Goal: Task Accomplishment & Management: Manage account settings

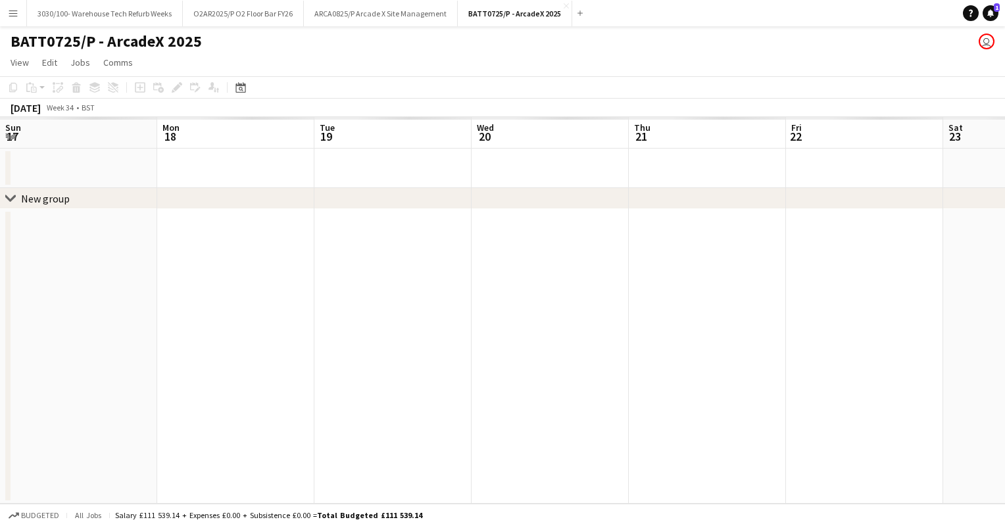
scroll to position [0, 292]
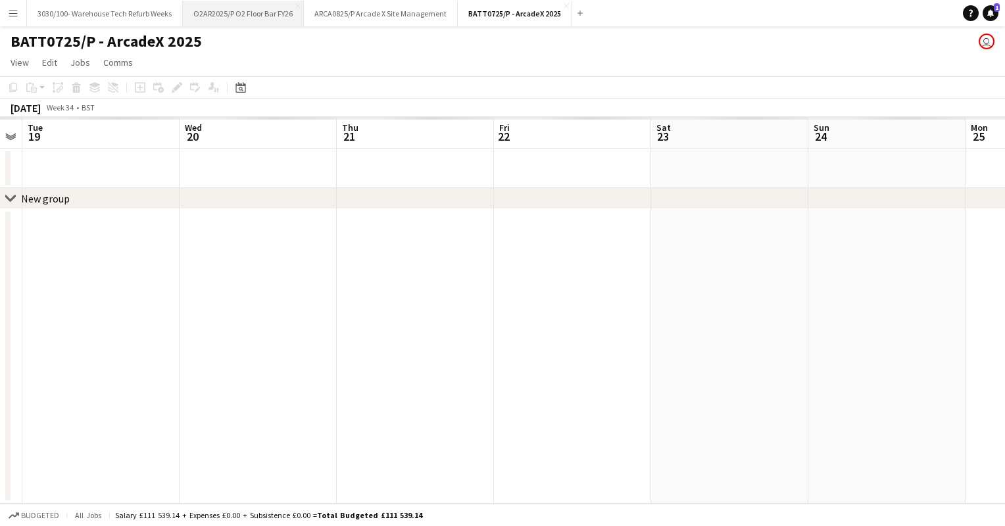
click at [253, 16] on button "O2AR2025/P O2 Floor Bar FY26 Close" at bounding box center [243, 14] width 121 height 26
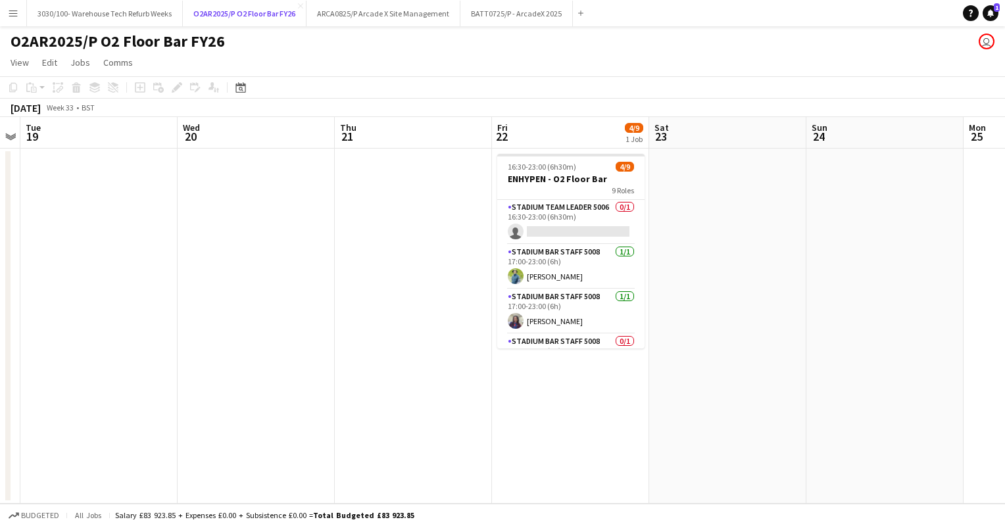
scroll to position [0, 452]
click at [543, 230] on app-card-role "Stadium Team Leader 5006 0/1 16:30-23:00 (6h30m) single-neutral-actions" at bounding box center [570, 222] width 147 height 45
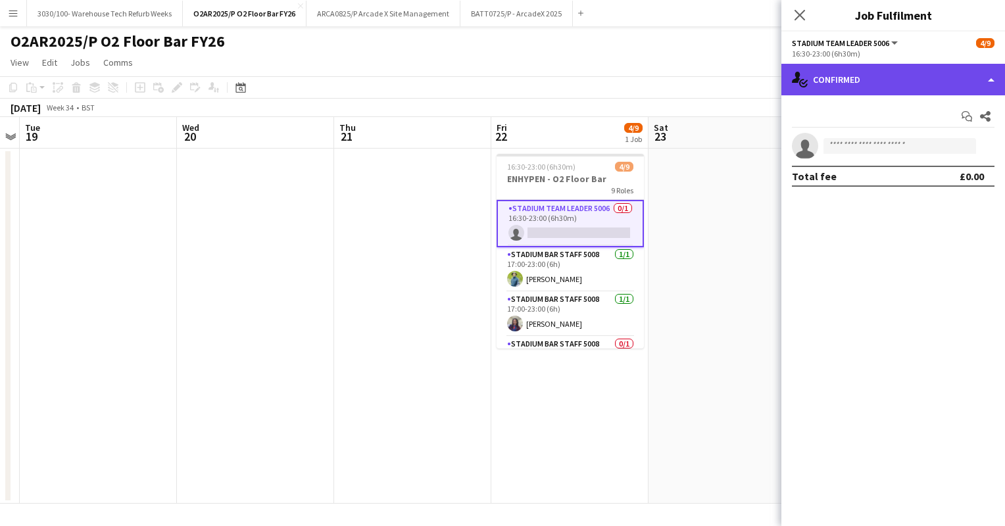
click at [887, 79] on div "single-neutral-actions-check-2 Confirmed" at bounding box center [893, 80] width 224 height 32
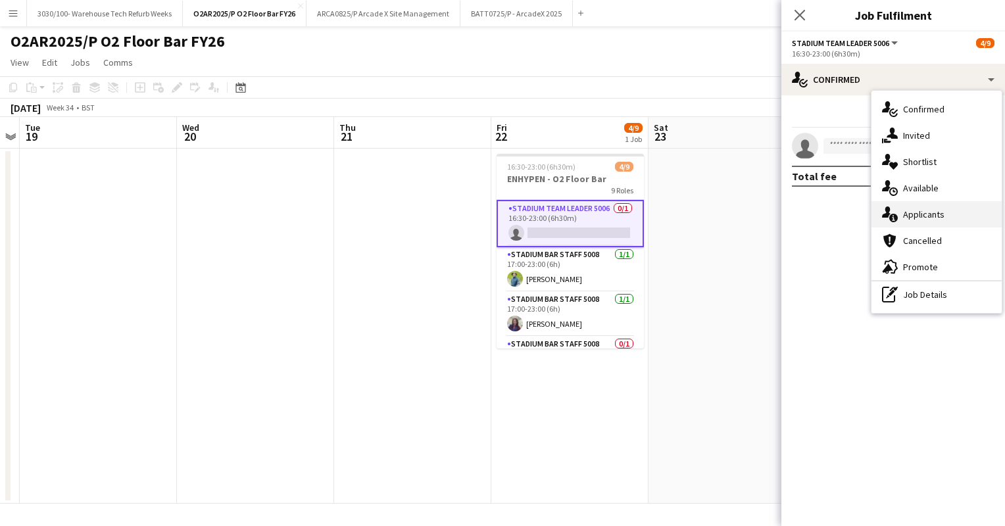
click at [929, 215] on div "single-neutral-actions-information Applicants" at bounding box center [936, 214] width 130 height 26
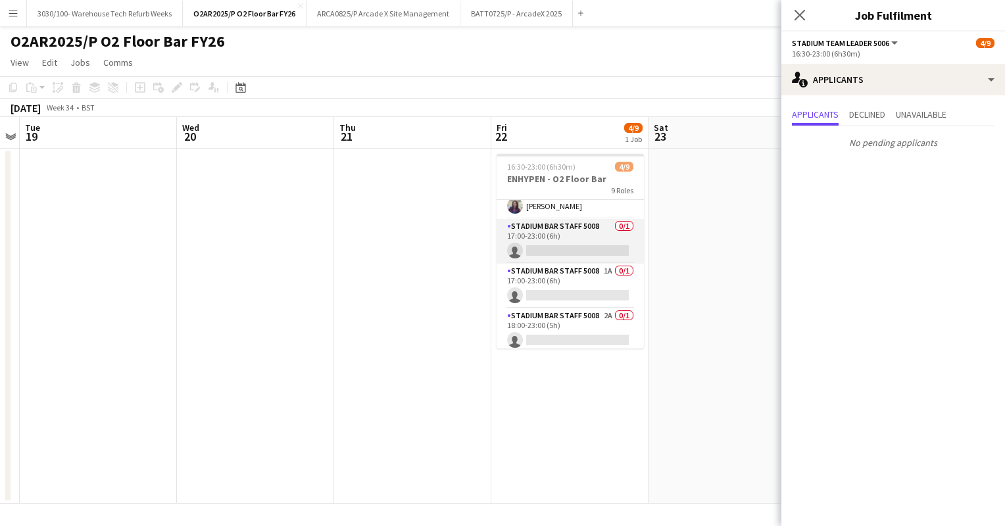
click at [595, 256] on app-card-role "Stadium Bar Staff 5008 0/1 17:00-23:00 (6h) single-neutral-actions" at bounding box center [570, 241] width 147 height 45
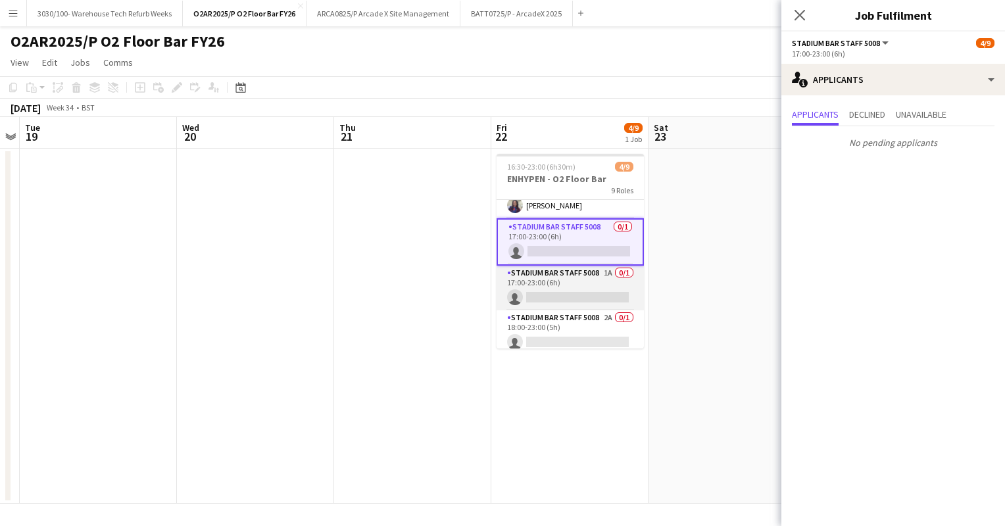
click at [574, 284] on app-card-role "Stadium Bar Staff 5008 1A 0/1 17:00-23:00 (6h) single-neutral-actions" at bounding box center [570, 288] width 147 height 45
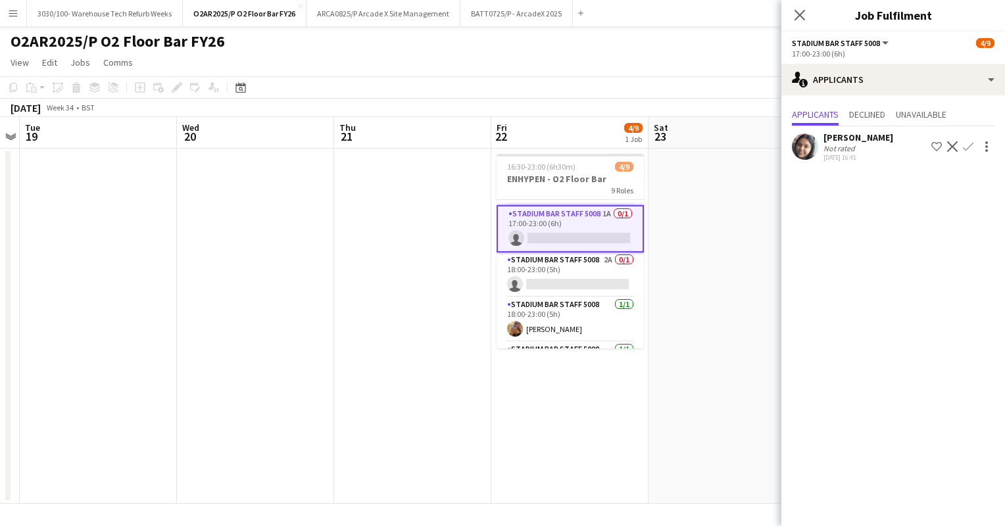
click at [574, 284] on app-card-role "Stadium Bar Staff 5008 2A 0/1 18:00-23:00 (5h) single-neutral-actions" at bounding box center [570, 275] width 147 height 45
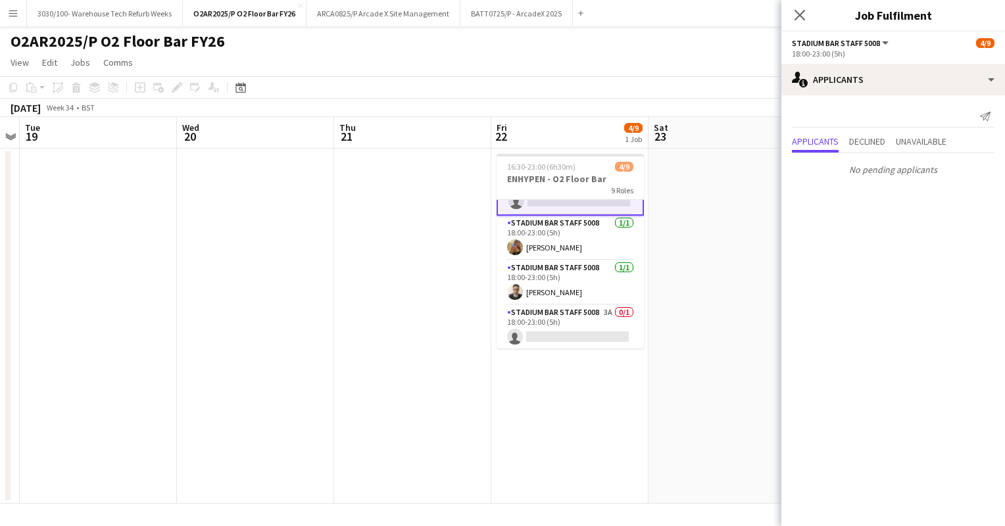
click at [574, 284] on app-card-role "Stadium Bar Staff 5008 [DATE] 18:00-23:00 (5h) [PERSON_NAME]" at bounding box center [570, 282] width 147 height 45
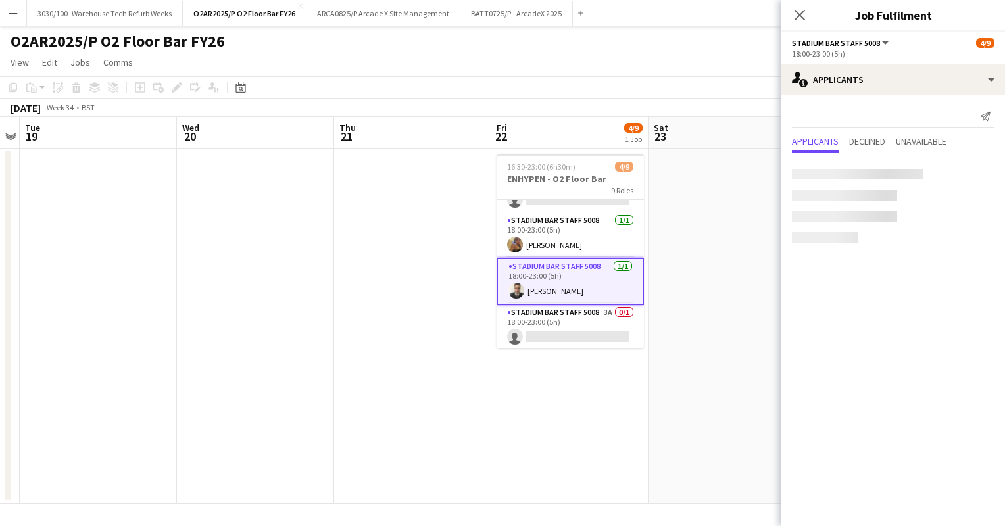
scroll to position [255, 0]
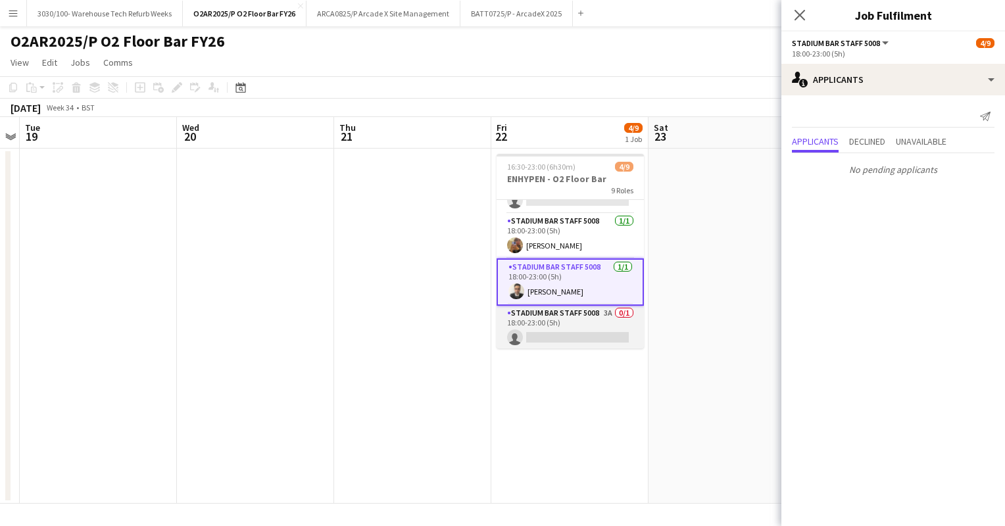
click at [566, 308] on app-card-role "Stadium Bar Staff 5008 3A 0/1 18:00-23:00 (5h) single-neutral-actions" at bounding box center [570, 328] width 147 height 45
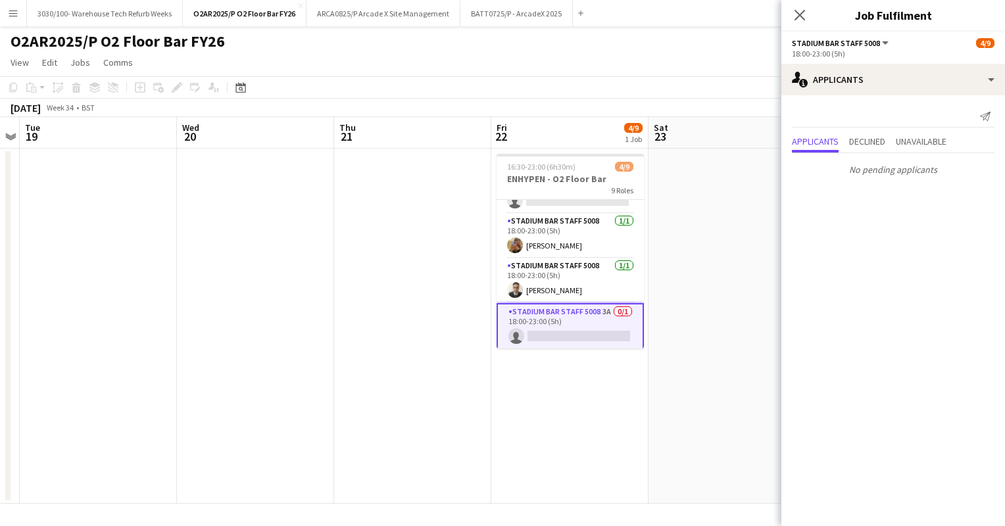
click at [604, 87] on app-toolbar "Copy Paste Paste Ctrl+V Paste with crew Ctrl+Shift+V Paste linked Job [GEOGRAPH…" at bounding box center [502, 87] width 1005 height 22
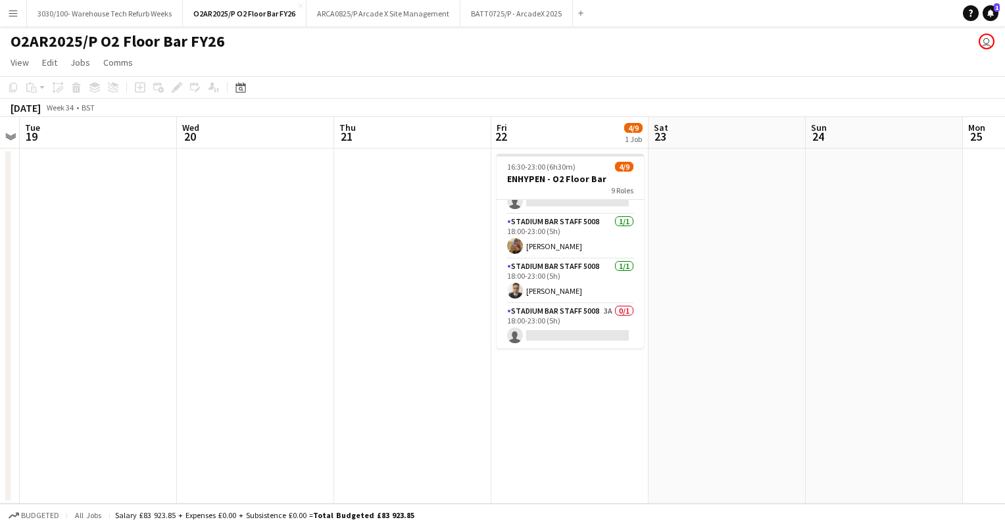
scroll to position [253, 0]
click at [510, 6] on button "BATT0725/P - ArcadeX 2025 Close" at bounding box center [516, 14] width 112 height 26
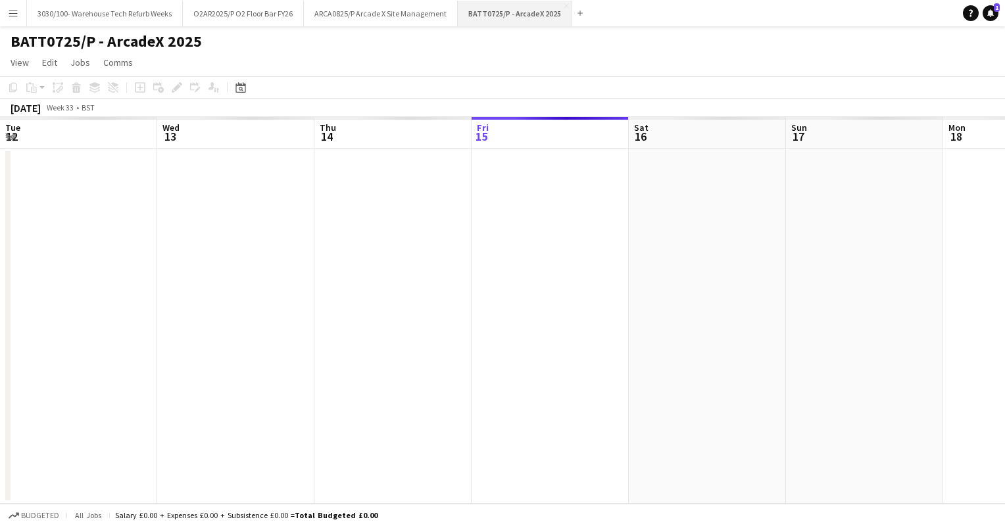
scroll to position [0, 314]
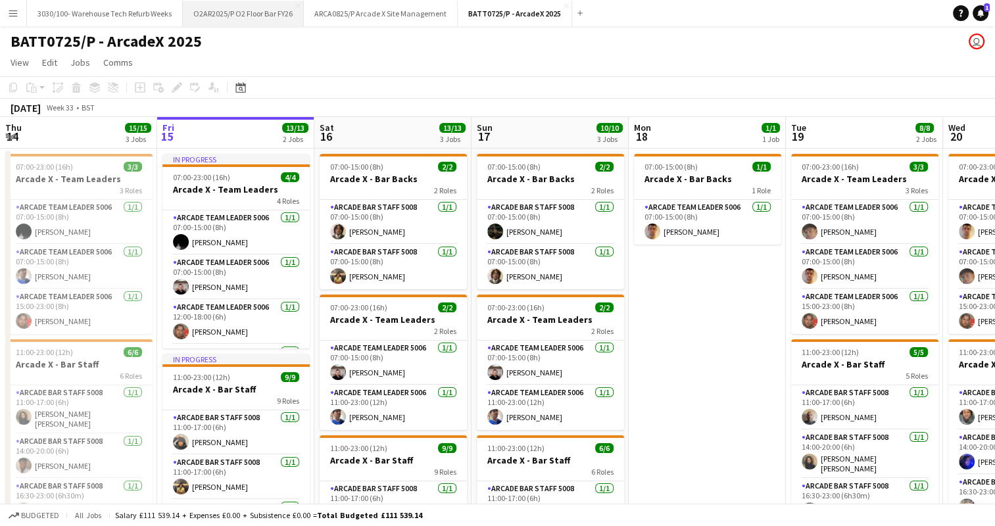
click at [270, 9] on button "O2AR2025/P O2 Floor Bar FY26 Close" at bounding box center [243, 14] width 121 height 26
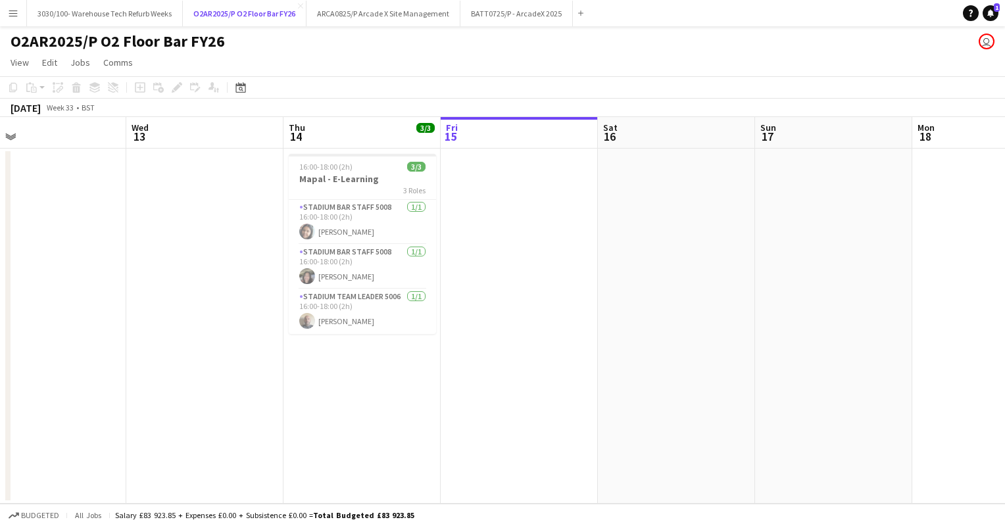
scroll to position [0, 506]
click at [489, 180] on app-date-cell at bounding box center [515, 326] width 157 height 355
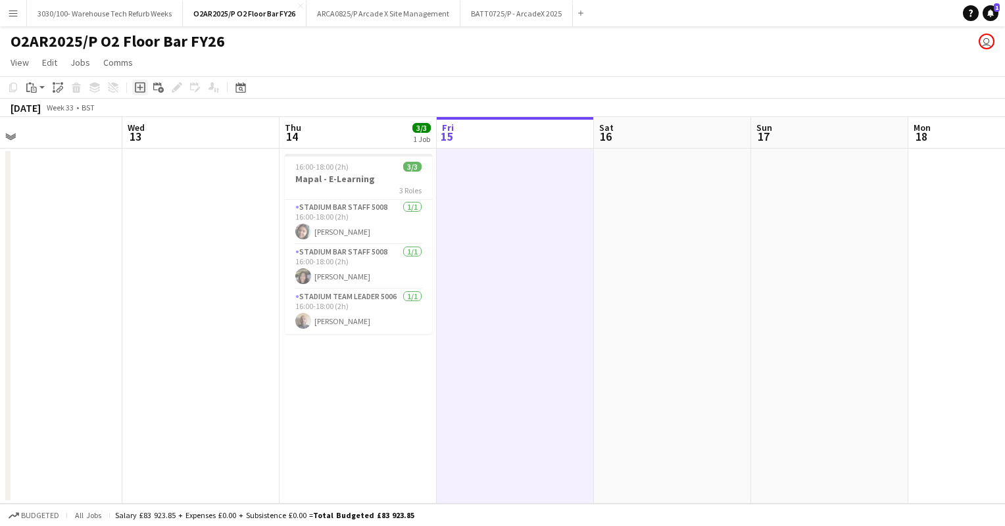
click at [141, 89] on icon "Add job" at bounding box center [140, 87] width 11 height 11
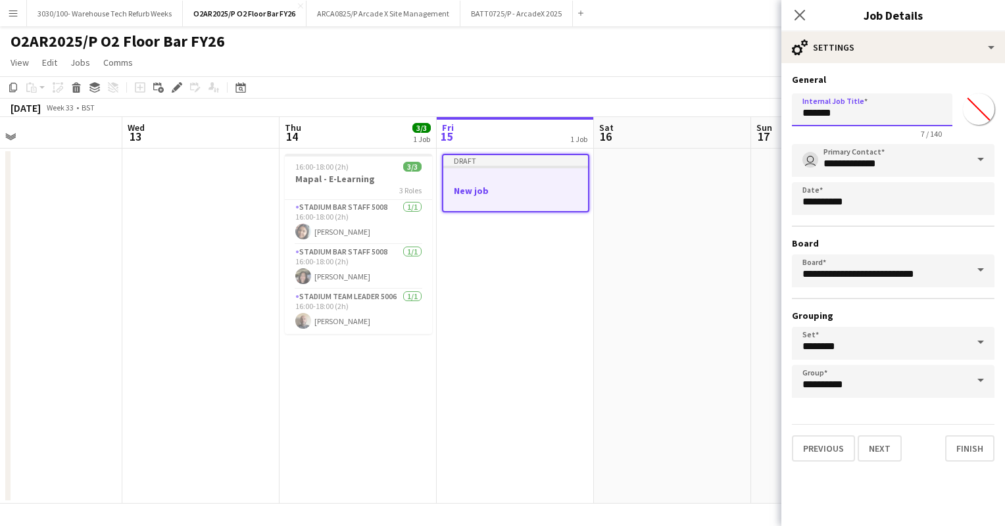
drag, startPoint x: 838, startPoint y: 113, endPoint x: 803, endPoint y: 113, distance: 34.9
click at [803, 113] on input "*******" at bounding box center [872, 109] width 160 height 33
type input "**********"
click at [863, 75] on h3 "General" at bounding box center [893, 80] width 203 height 12
click at [979, 445] on button "Finish" at bounding box center [969, 448] width 49 height 26
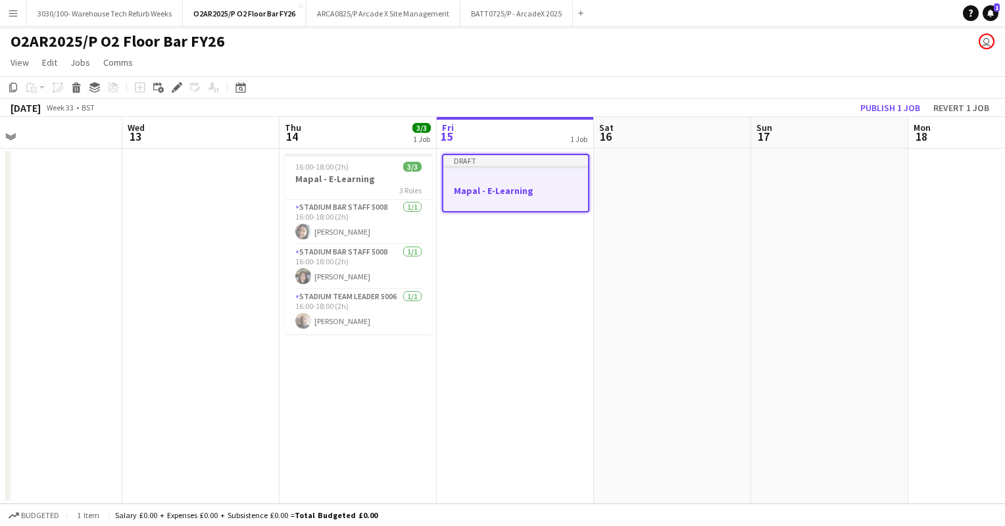
click at [503, 176] on div at bounding box center [515, 179] width 145 height 10
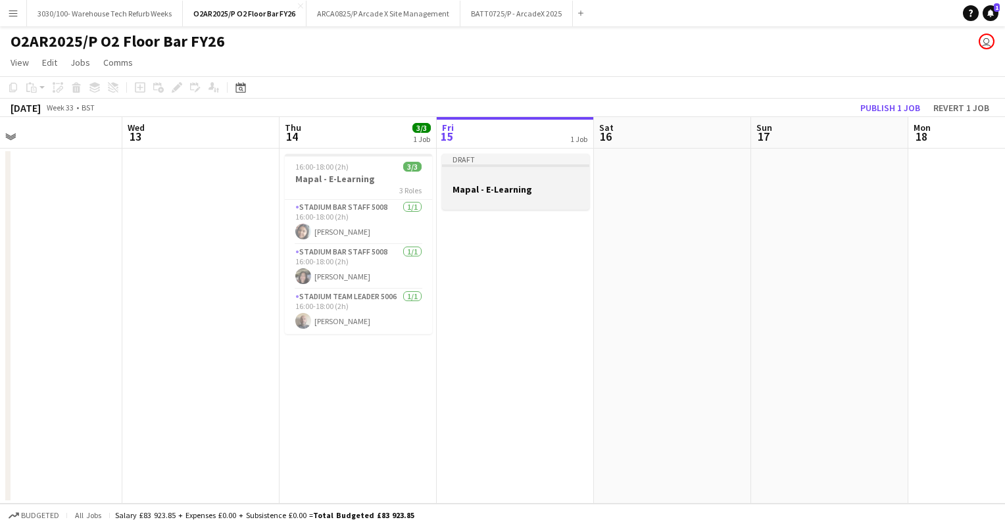
click at [537, 193] on h3 "Mapal - E-Learning" at bounding box center [515, 189] width 147 height 12
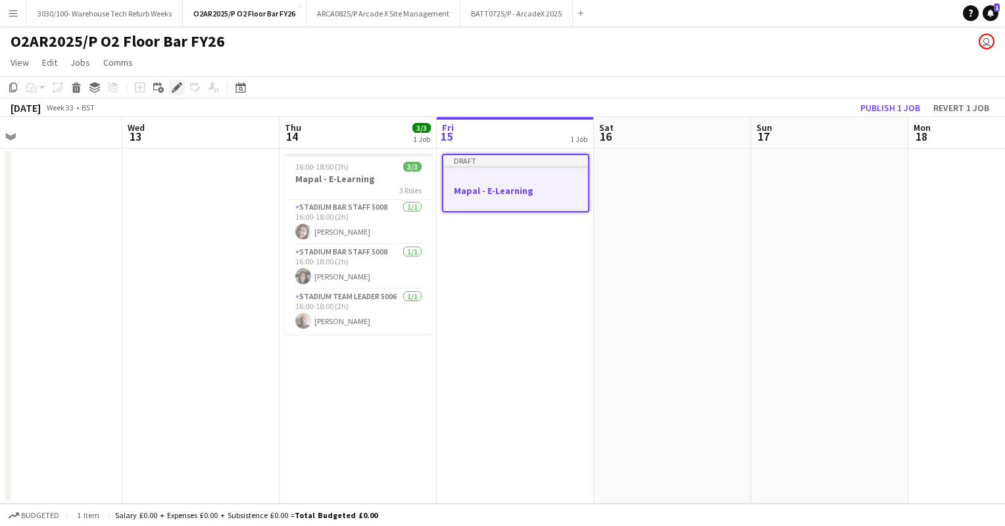
click at [182, 82] on icon "Edit" at bounding box center [177, 87] width 11 height 11
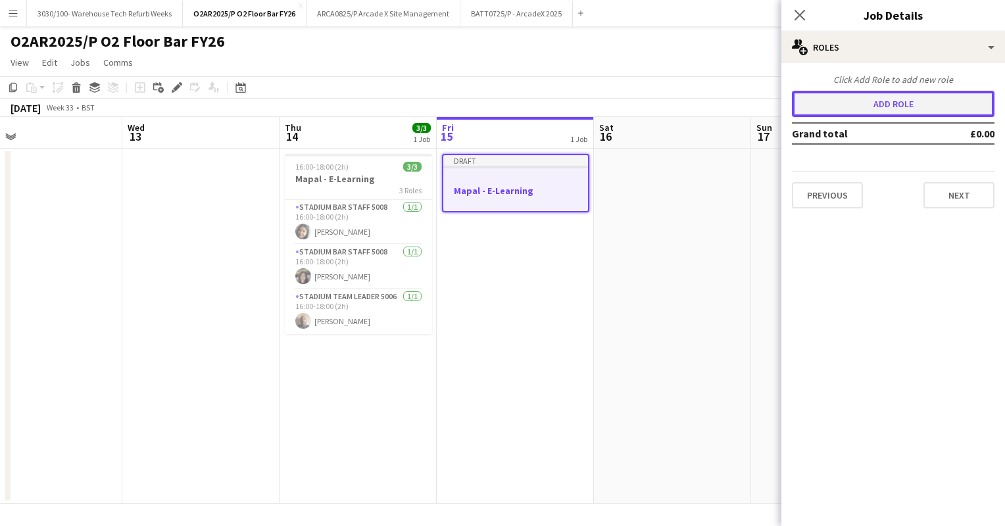
click at [888, 99] on button "Add role" at bounding box center [893, 104] width 203 height 26
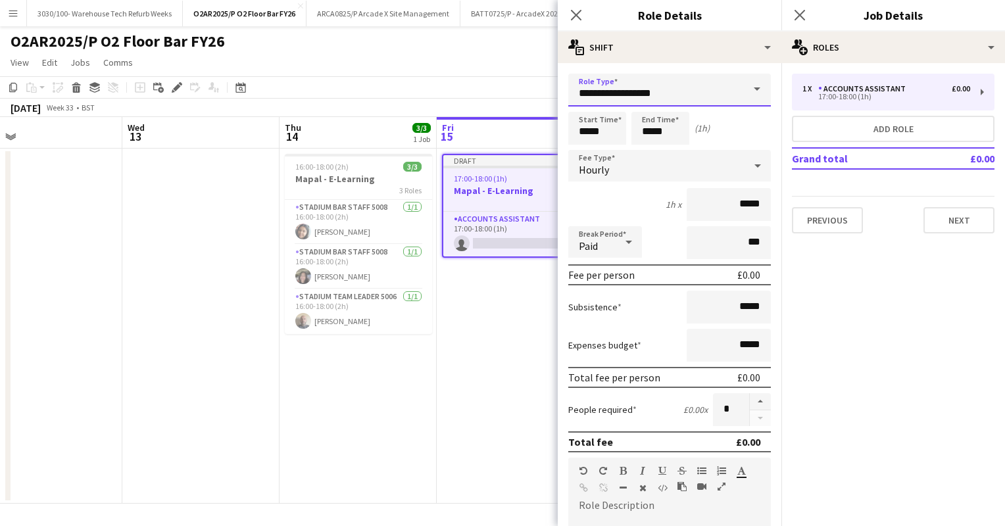
click at [668, 87] on input "**********" at bounding box center [669, 90] width 203 height 33
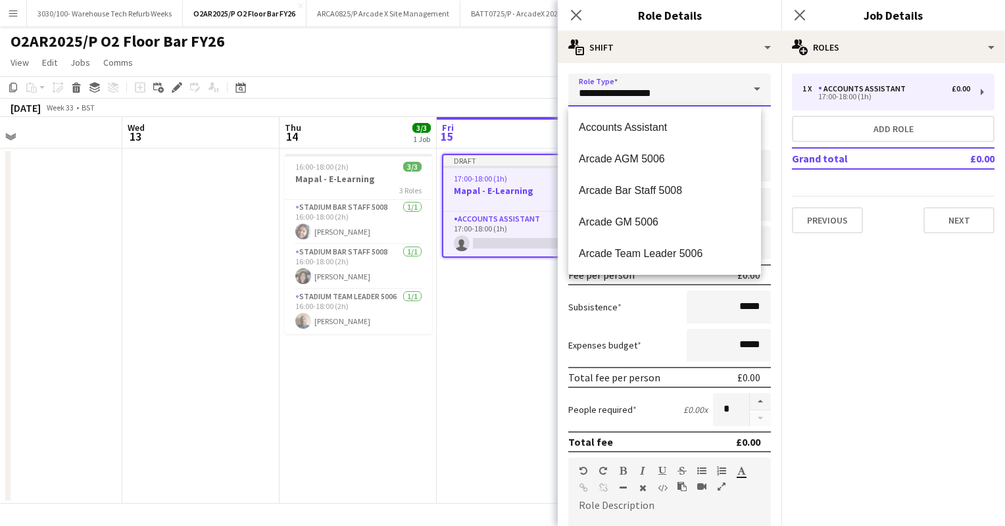
drag, startPoint x: 668, startPoint y: 87, endPoint x: 580, endPoint y: 84, distance: 88.2
click at [580, 84] on input "**********" at bounding box center [669, 90] width 203 height 33
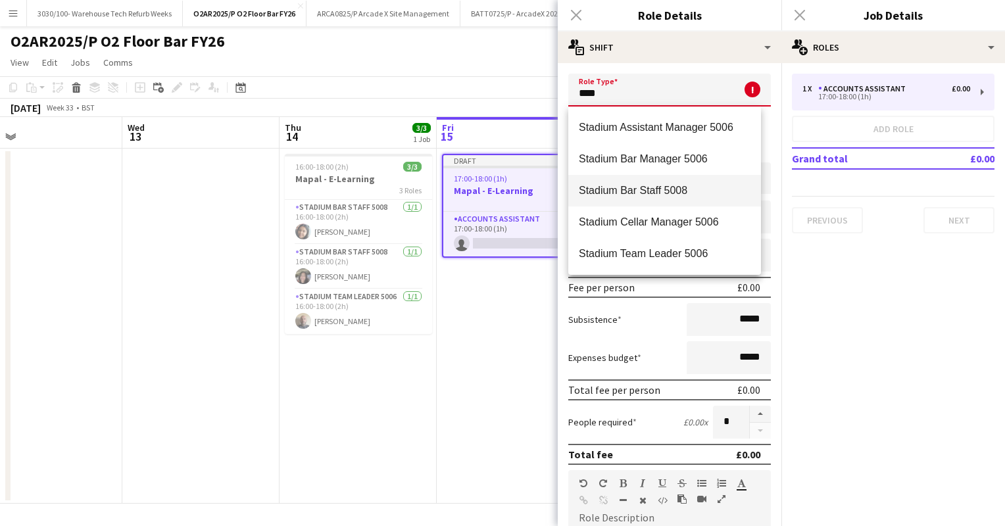
click at [660, 183] on mat-option "Stadium Bar Staff 5008" at bounding box center [664, 191] width 193 height 32
type input "**********"
type input "******"
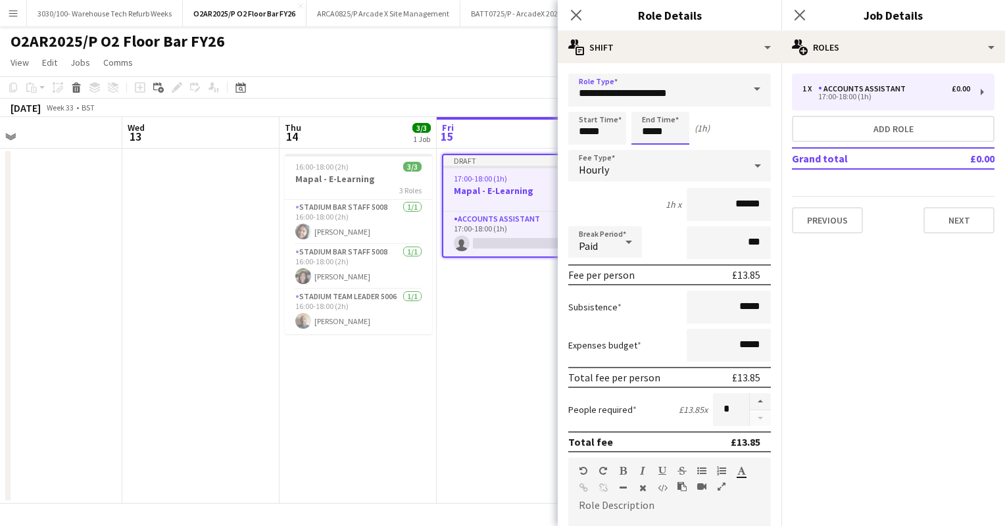
click at [650, 132] on input "*****" at bounding box center [660, 128] width 58 height 33
type input "*****"
click at [616, 213] on div "2h x ******" at bounding box center [669, 204] width 203 height 33
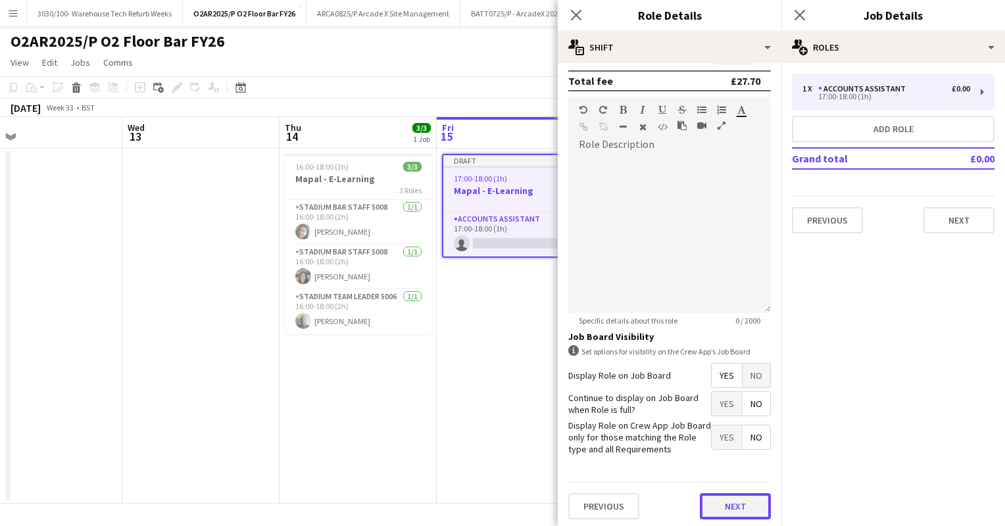
click at [719, 505] on button "Next" at bounding box center [735, 506] width 71 height 26
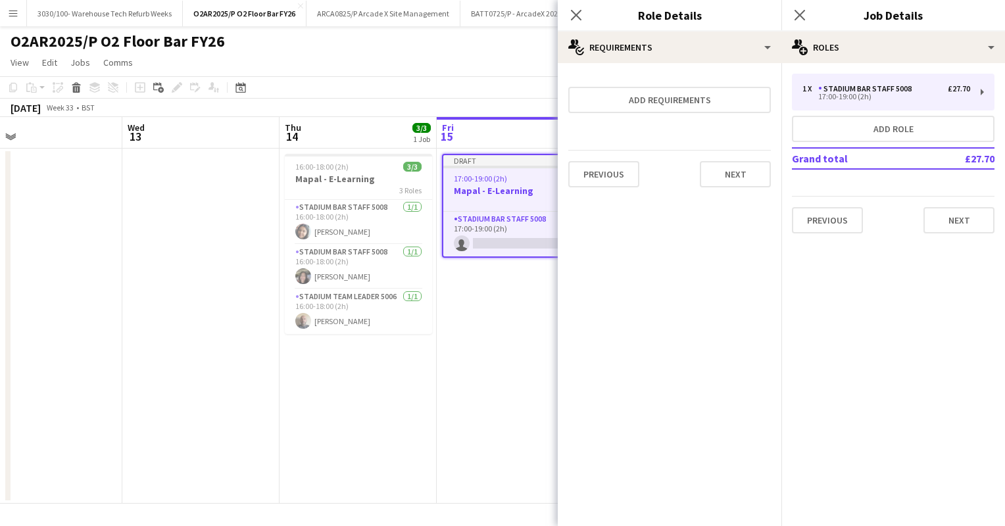
click at [521, 317] on app-date-cell "Draft 17:00-19:00 (2h) 0/1 Mapal - E-Learning 1 Role Stadium Bar Staff 5008 0/1…" at bounding box center [515, 326] width 157 height 355
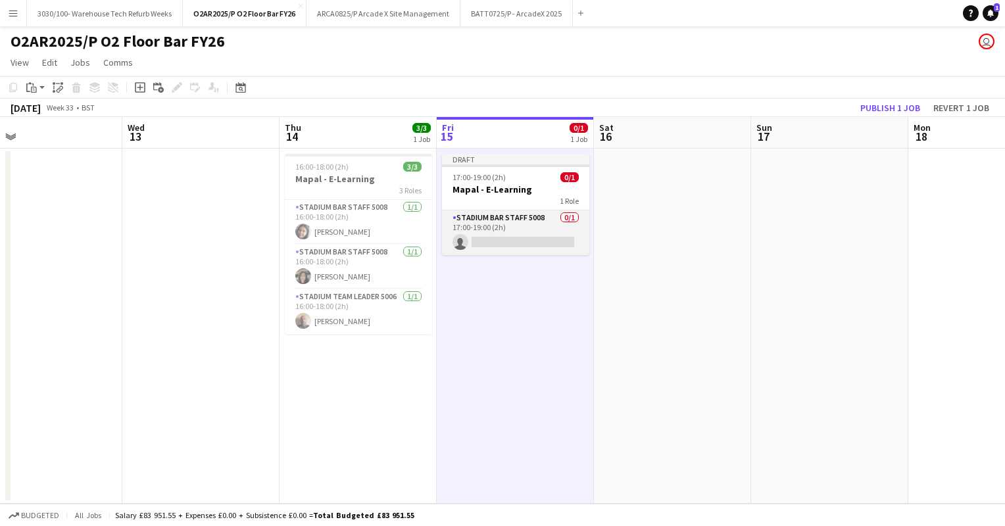
click at [527, 235] on app-card-role "Stadium Bar Staff 5008 0/1 17:00-19:00 (2h) single-neutral-actions" at bounding box center [515, 232] width 147 height 45
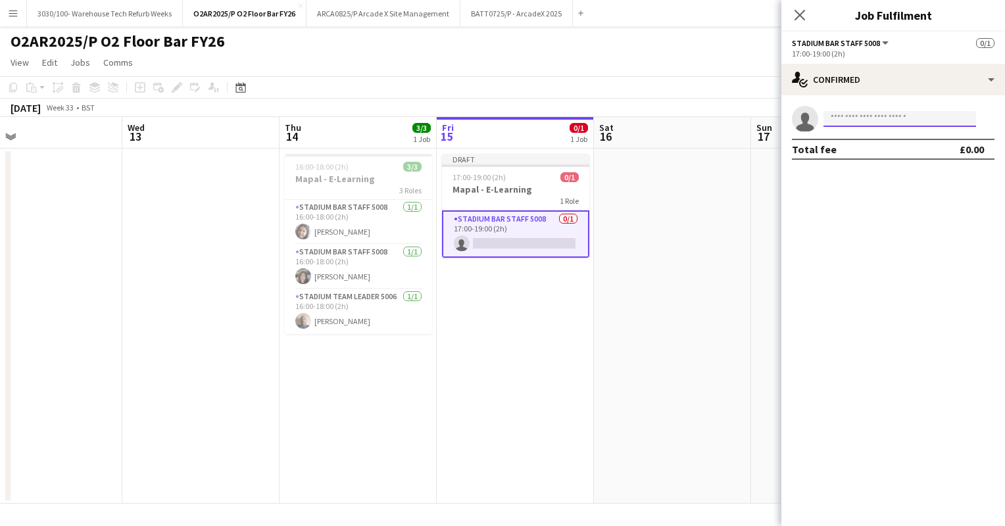
click at [906, 112] on input at bounding box center [899, 119] width 153 height 16
type input "*****"
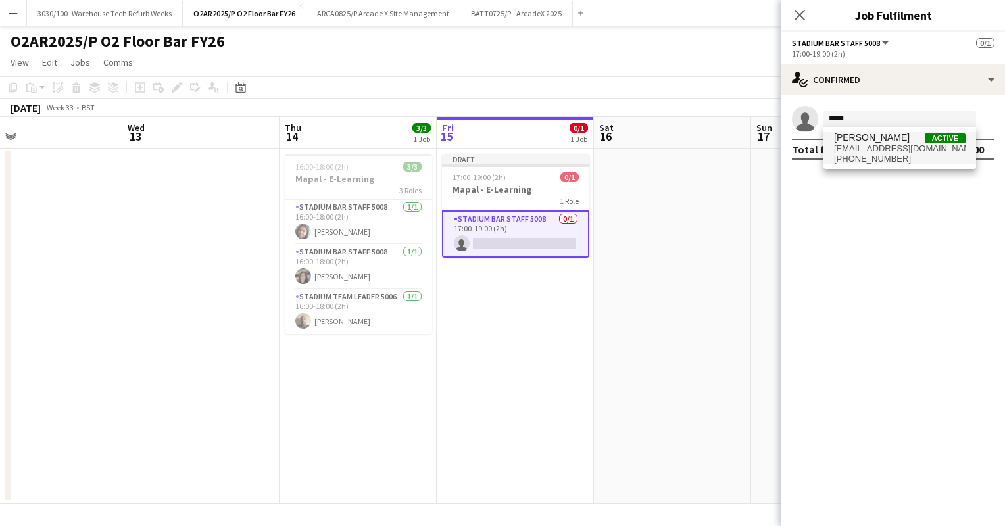
click at [905, 147] on span "[EMAIL_ADDRESS][DOMAIN_NAME]" at bounding box center [900, 148] width 132 height 11
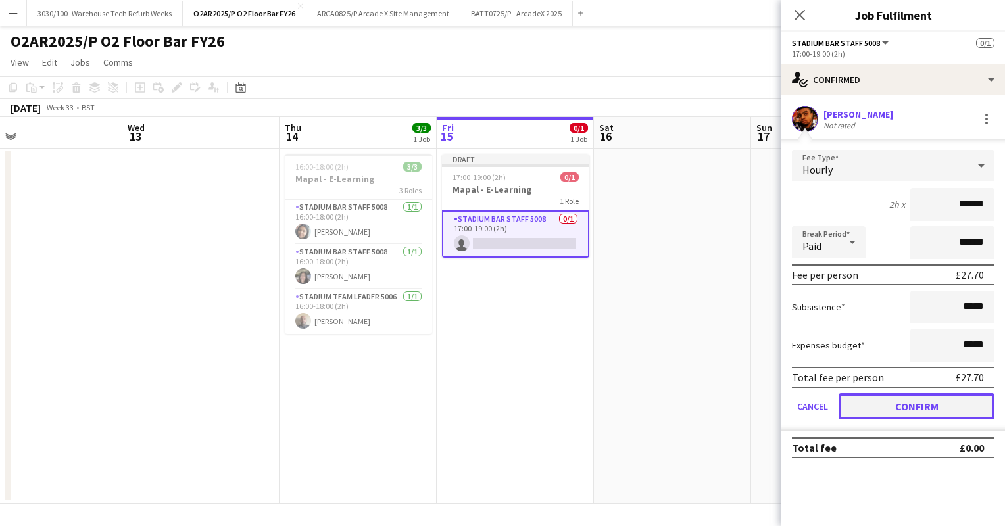
click at [887, 396] on button "Confirm" at bounding box center [917, 406] width 156 height 26
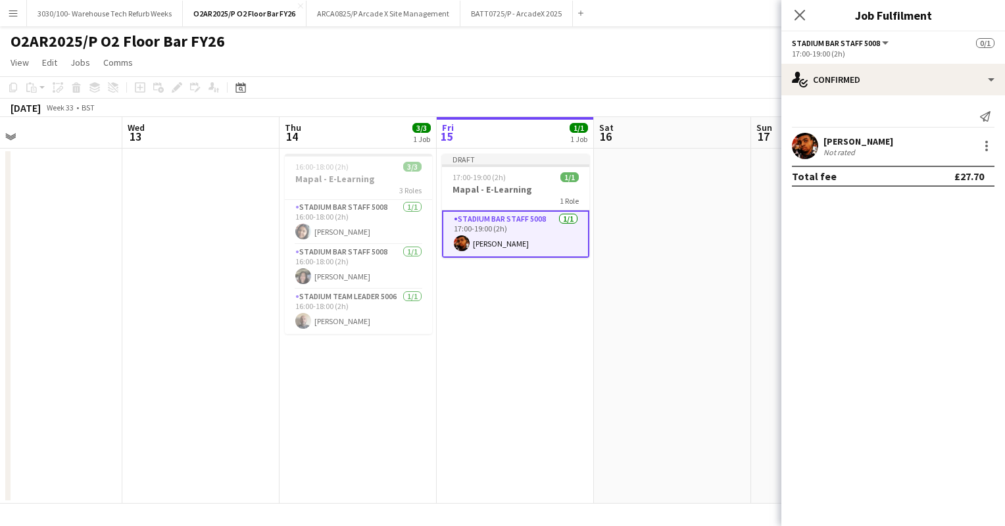
click at [726, 87] on app-toolbar "Copy Paste Paste Ctrl+V Paste with crew Ctrl+Shift+V Paste linked Job [GEOGRAPH…" at bounding box center [502, 87] width 1005 height 22
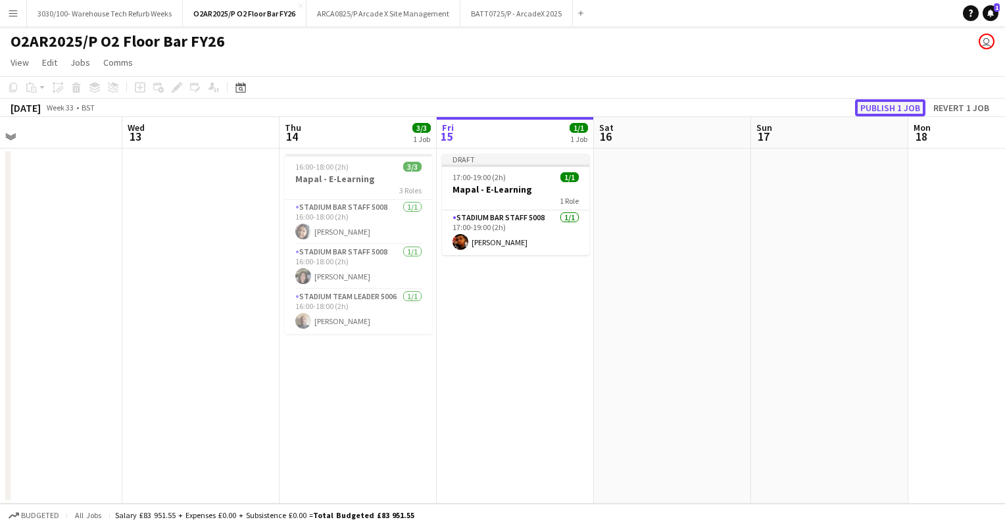
click at [881, 109] on button "Publish 1 job" at bounding box center [890, 107] width 70 height 17
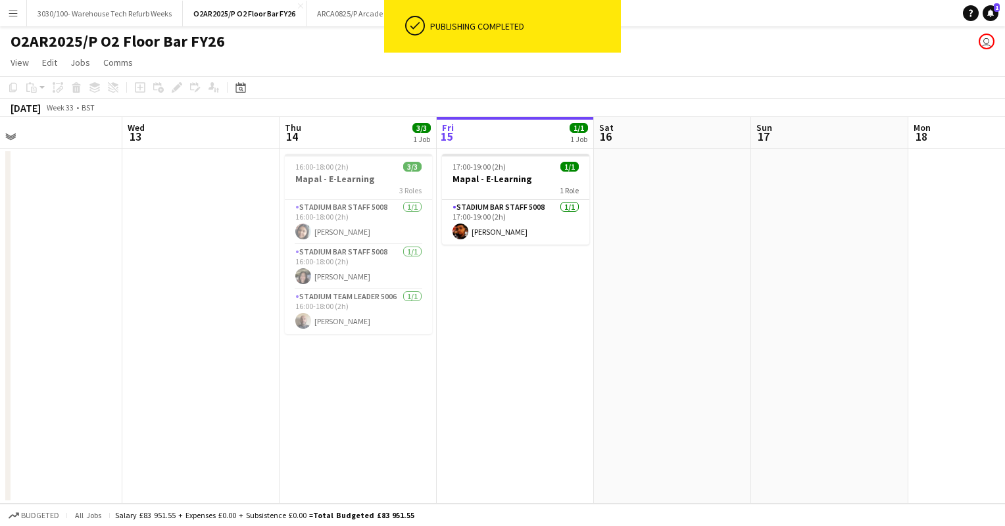
click at [367, 49] on div "O2AR2025/P O2 Floor Bar FY26 user" at bounding box center [502, 38] width 1005 height 25
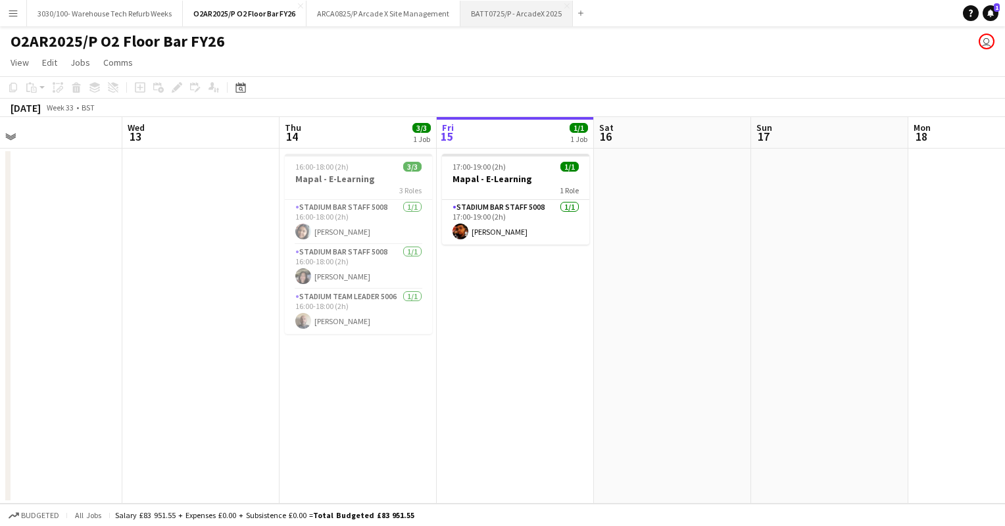
click at [487, 18] on button "BATT0725/P - ArcadeX 2025 Close" at bounding box center [516, 14] width 112 height 26
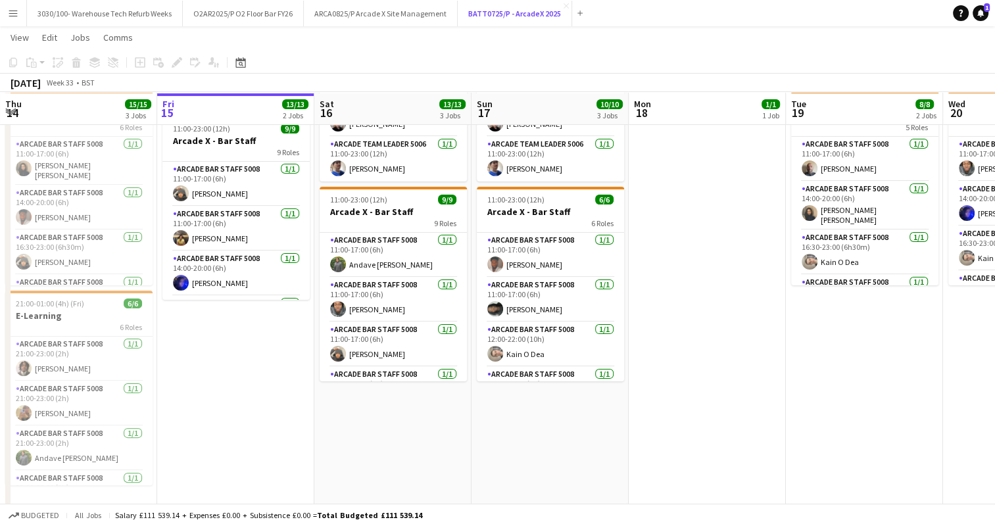
scroll to position [249, 0]
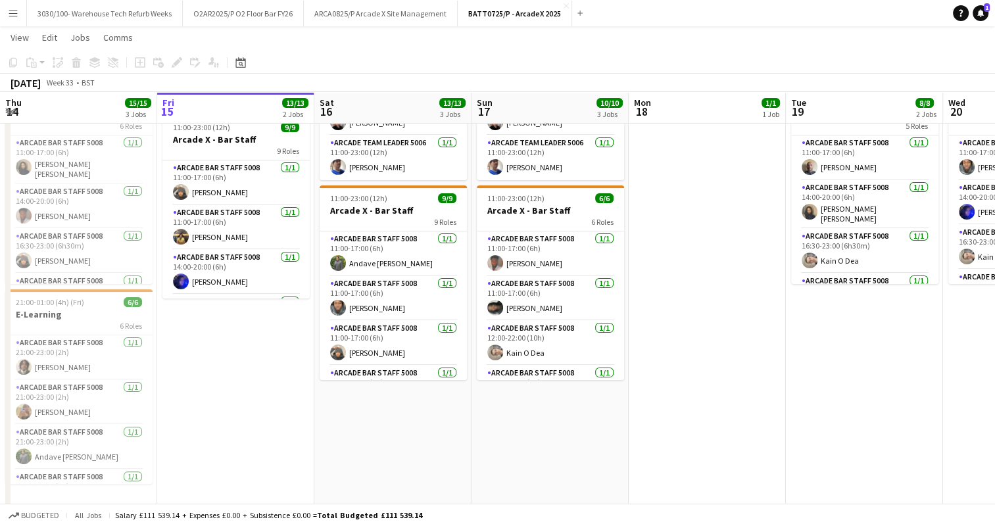
click at [233, 344] on app-date-cell "In progress 07:00-23:00 (16h) 4/4 Arcade X - Team Leaders 4 Roles Arcade Team L…" at bounding box center [235, 211] width 157 height 625
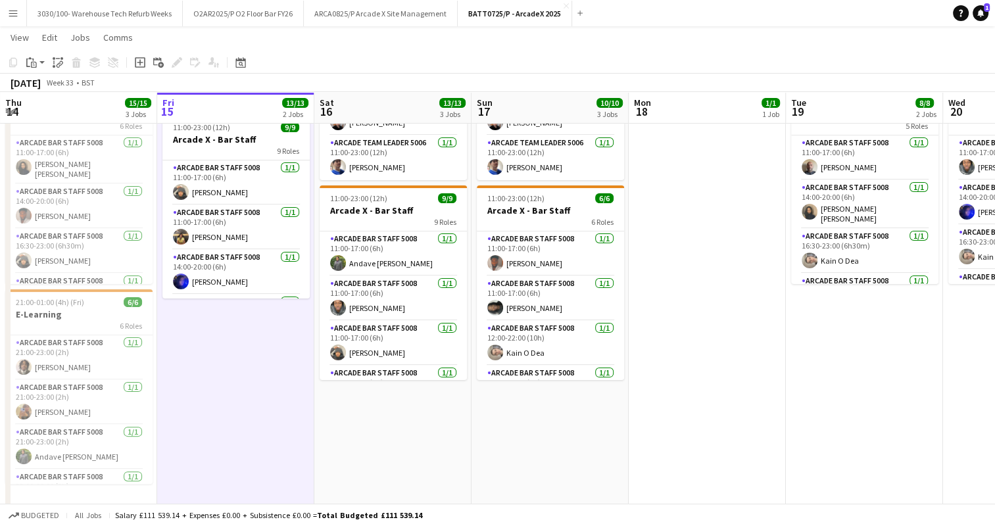
click at [148, 64] on div "Add job Add linked Job Edit Edit linked Job Applicants" at bounding box center [171, 63] width 101 height 16
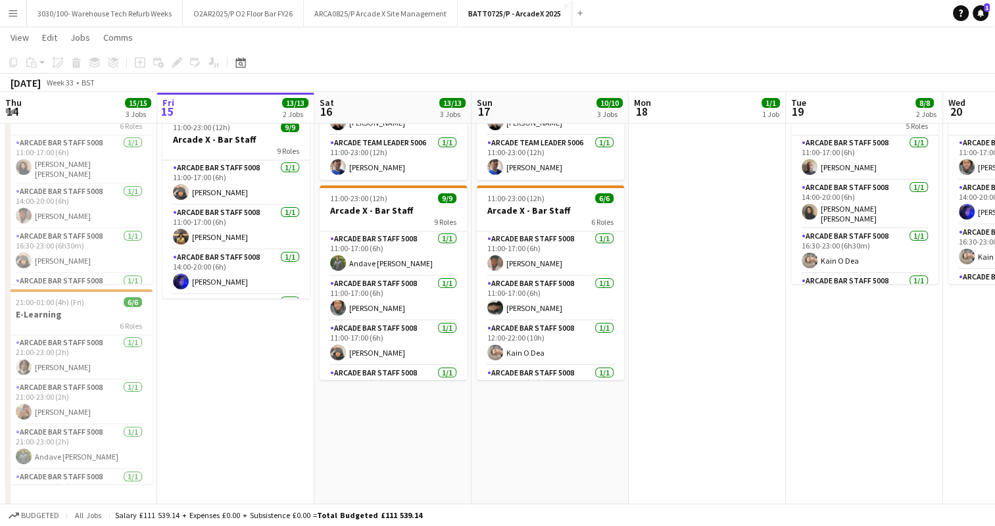
click at [141, 64] on div "Add job Add linked Job Edit Edit linked Job Applicants" at bounding box center [171, 63] width 101 height 16
click at [213, 329] on app-date-cell "In progress 07:00-23:00 (16h) 4/4 Arcade X - Team Leaders 4 Roles Arcade Team L…" at bounding box center [235, 211] width 157 height 625
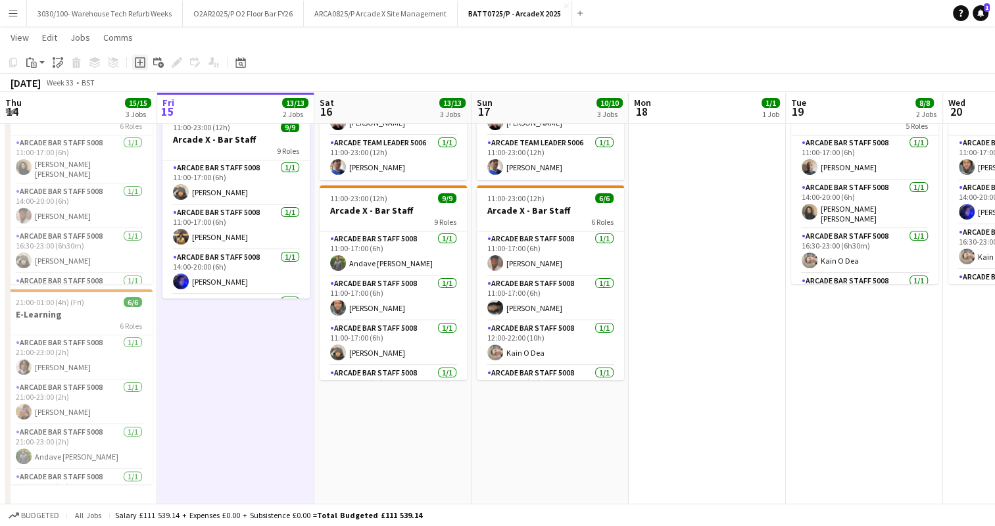
click at [141, 63] on icon "Add job" at bounding box center [140, 62] width 11 height 11
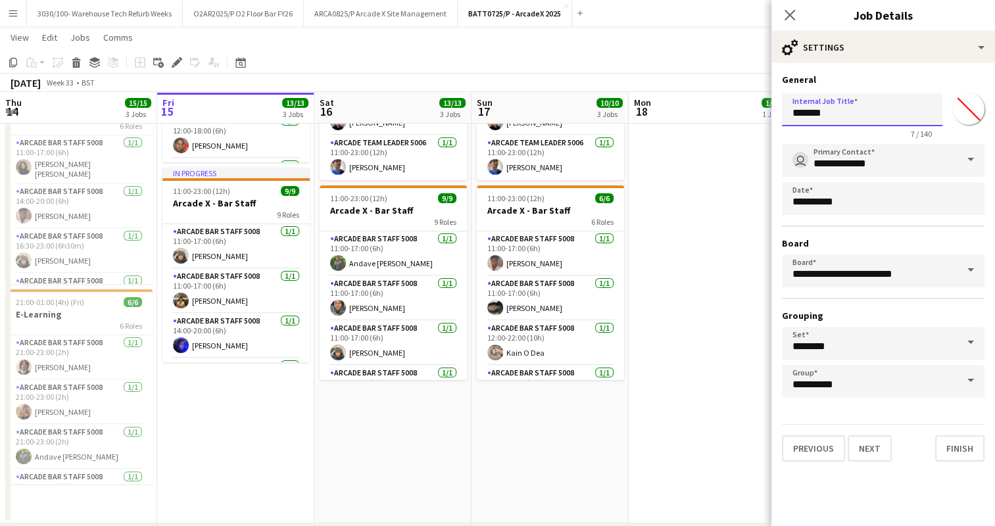
drag, startPoint x: 840, startPoint y: 116, endPoint x: 788, endPoint y: 109, distance: 53.1
click at [788, 109] on input "*******" at bounding box center [862, 109] width 160 height 33
type input "**********"
click at [794, 18] on icon "Close pop-in" at bounding box center [789, 15] width 12 height 12
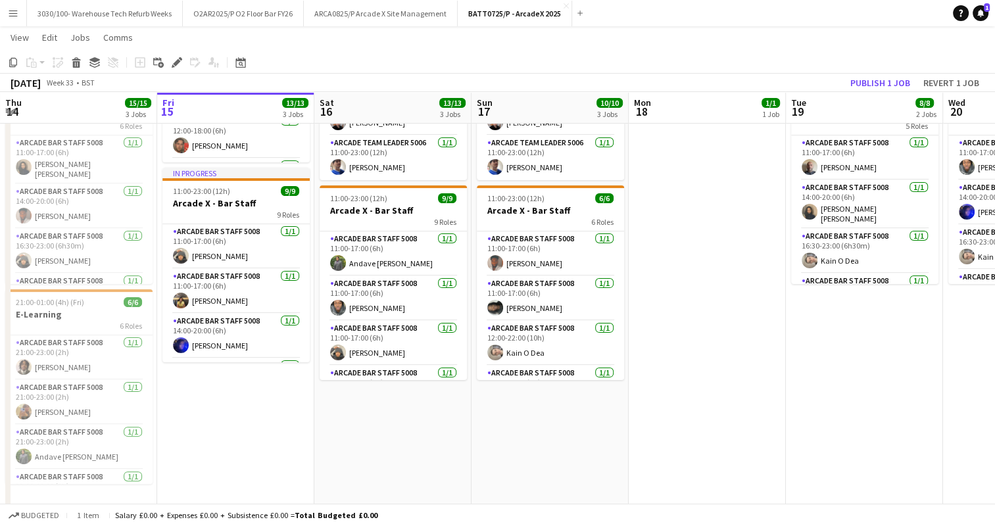
click at [445, 82] on div "[DATE] Week 33 • BST Publish 1 job Revert 1 job" at bounding box center [497, 83] width 995 height 18
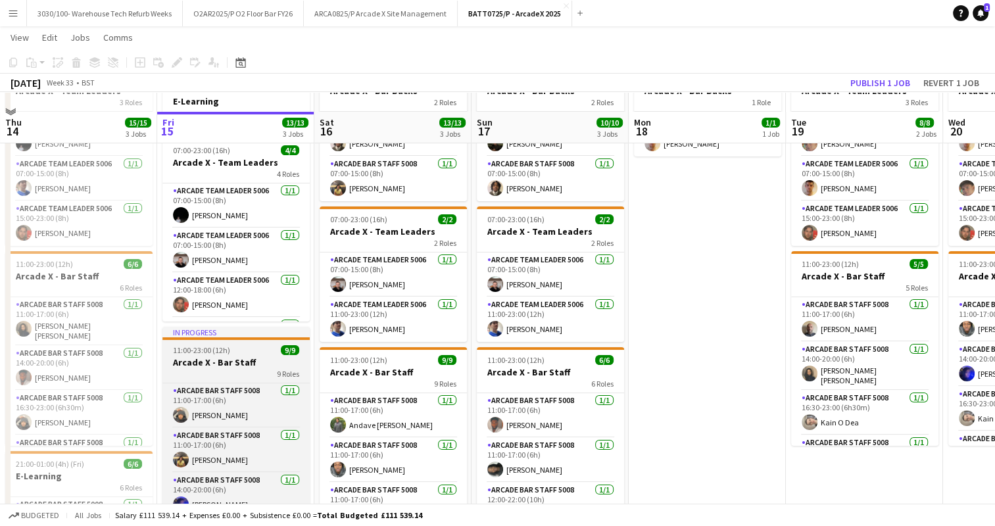
scroll to position [0, 0]
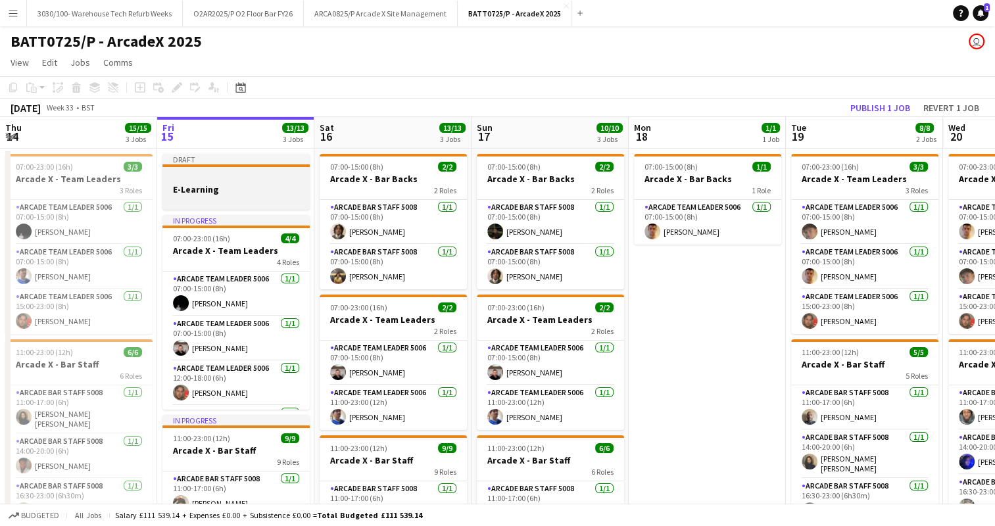
click at [248, 172] on app-job-card "Draft E-Learning" at bounding box center [235, 182] width 147 height 56
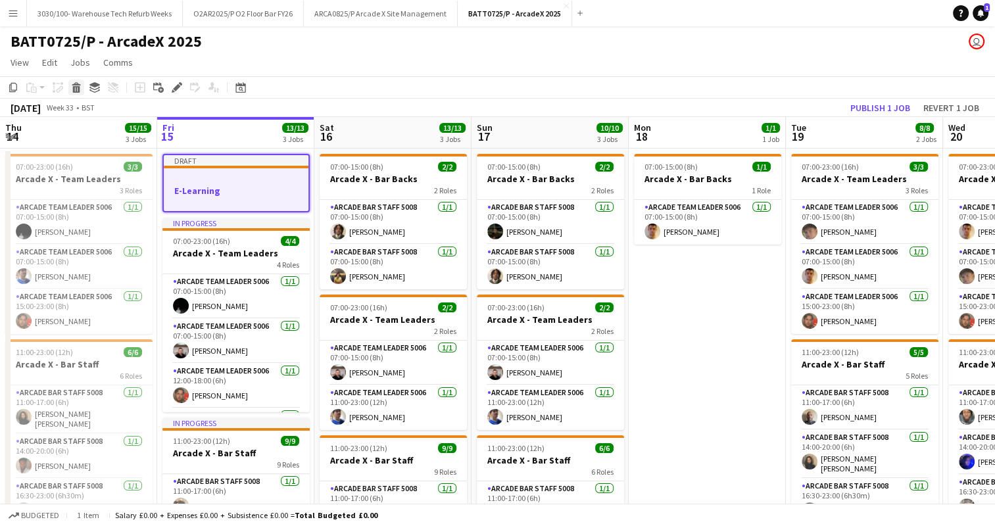
click at [70, 88] on div "Delete" at bounding box center [76, 88] width 16 height 16
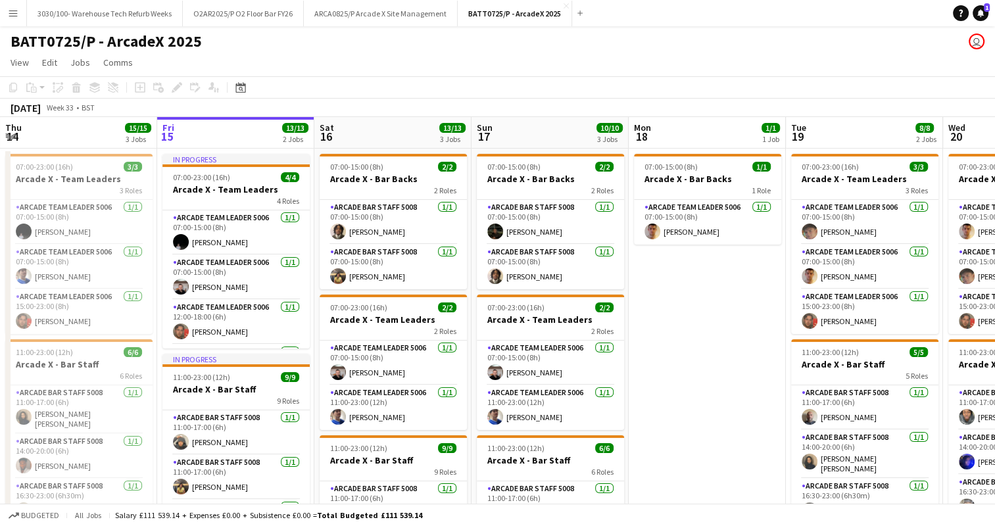
click at [407, 55] on app-page-menu "View Day view expanded Day view collapsed Month view Date picker Jump to [DATE]…" at bounding box center [497, 63] width 995 height 25
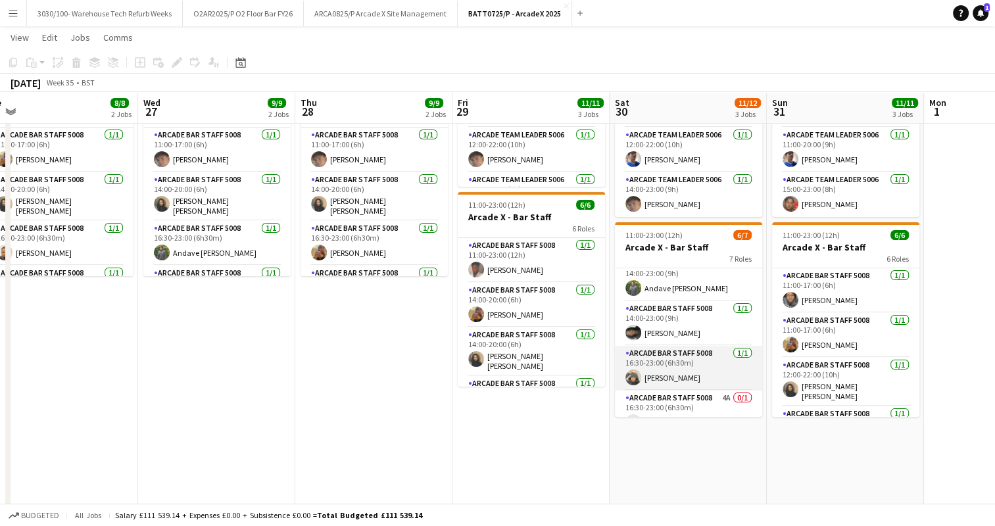
scroll to position [164, 0]
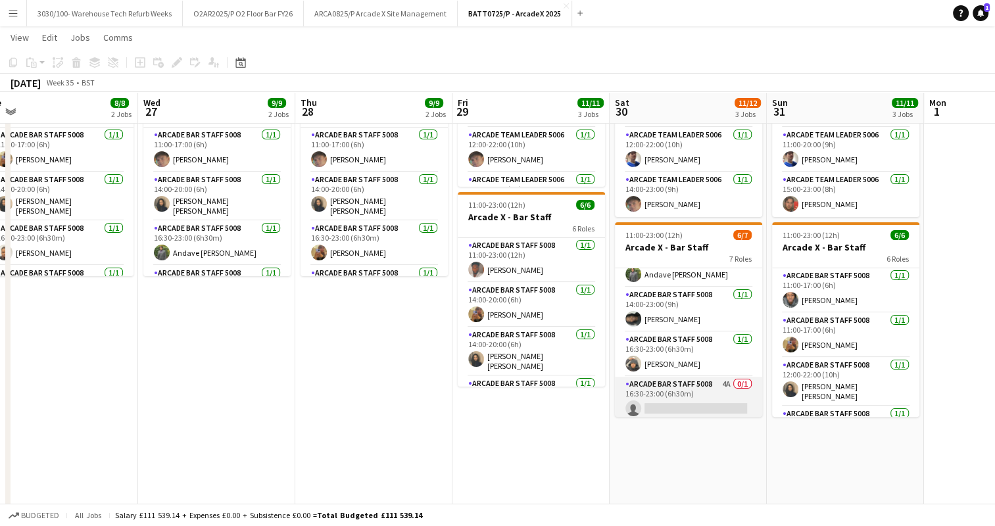
click at [687, 401] on app-card-role "Arcade Bar Staff 5008 4A 0/1 16:30-23:00 (6h30m) single-neutral-actions" at bounding box center [688, 399] width 147 height 45
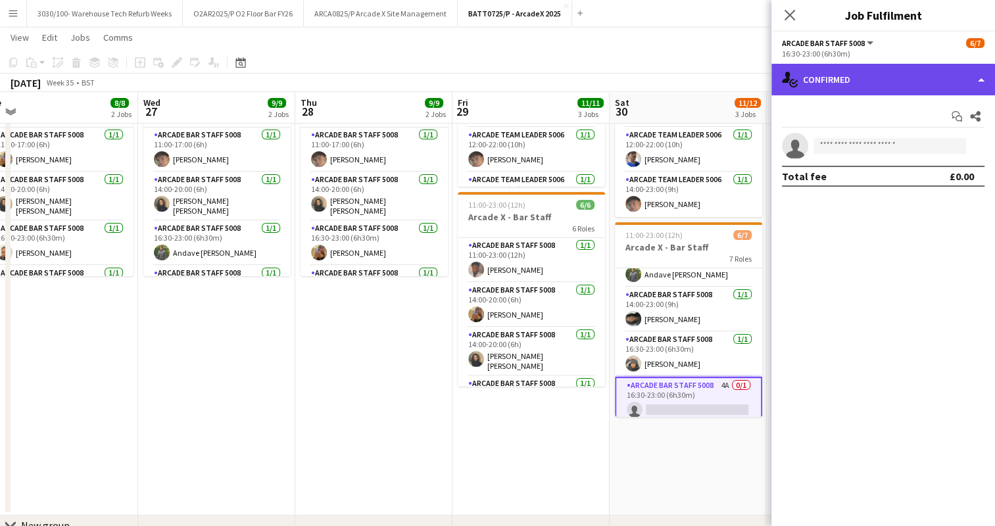
click at [922, 84] on div "single-neutral-actions-check-2 Confirmed" at bounding box center [883, 80] width 224 height 32
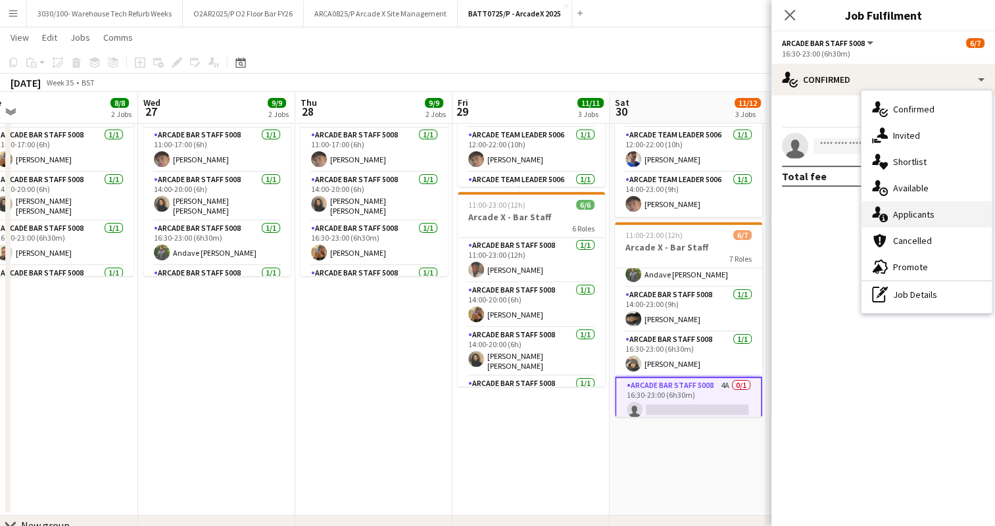
click at [929, 212] on div "single-neutral-actions-information Applicants" at bounding box center [927, 214] width 130 height 26
